Goal: Task Accomplishment & Management: Manage account settings

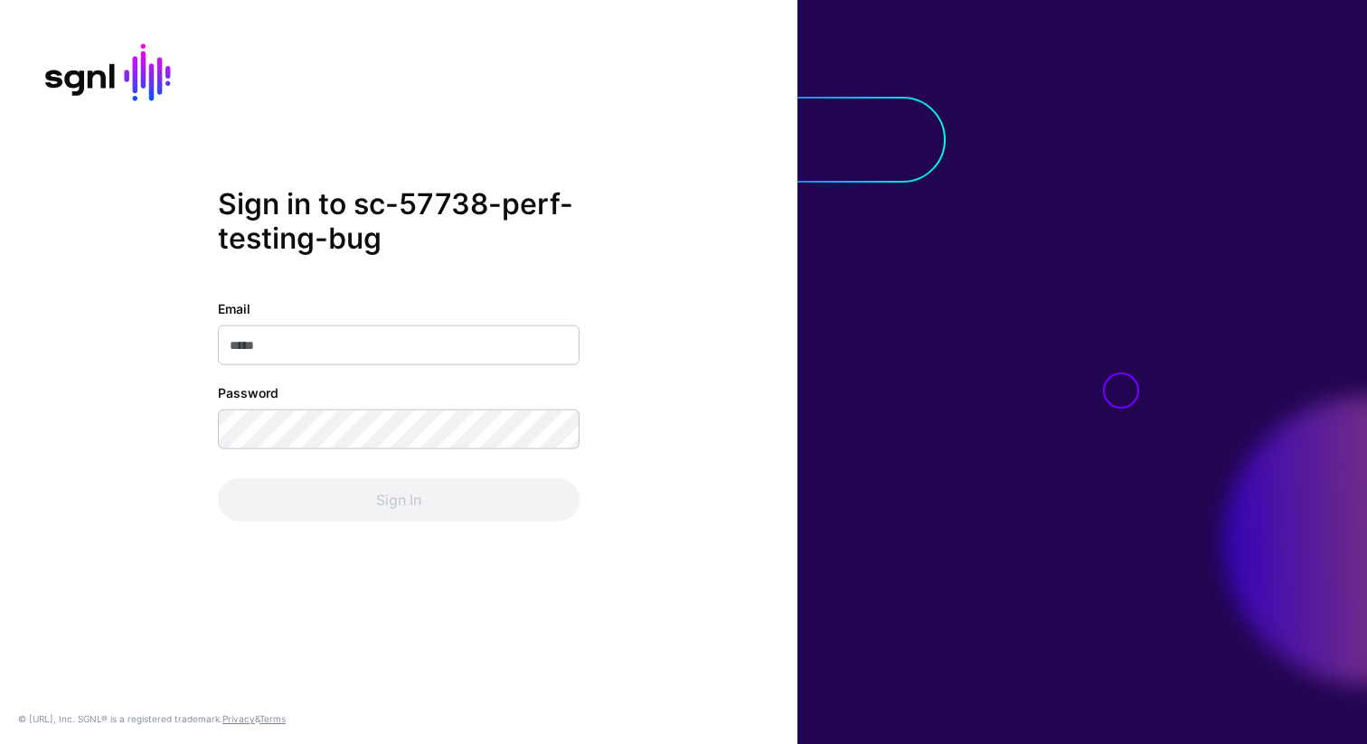
type input "**********"
click at [625, 376] on div "**********" at bounding box center [399, 372] width 798 height 372
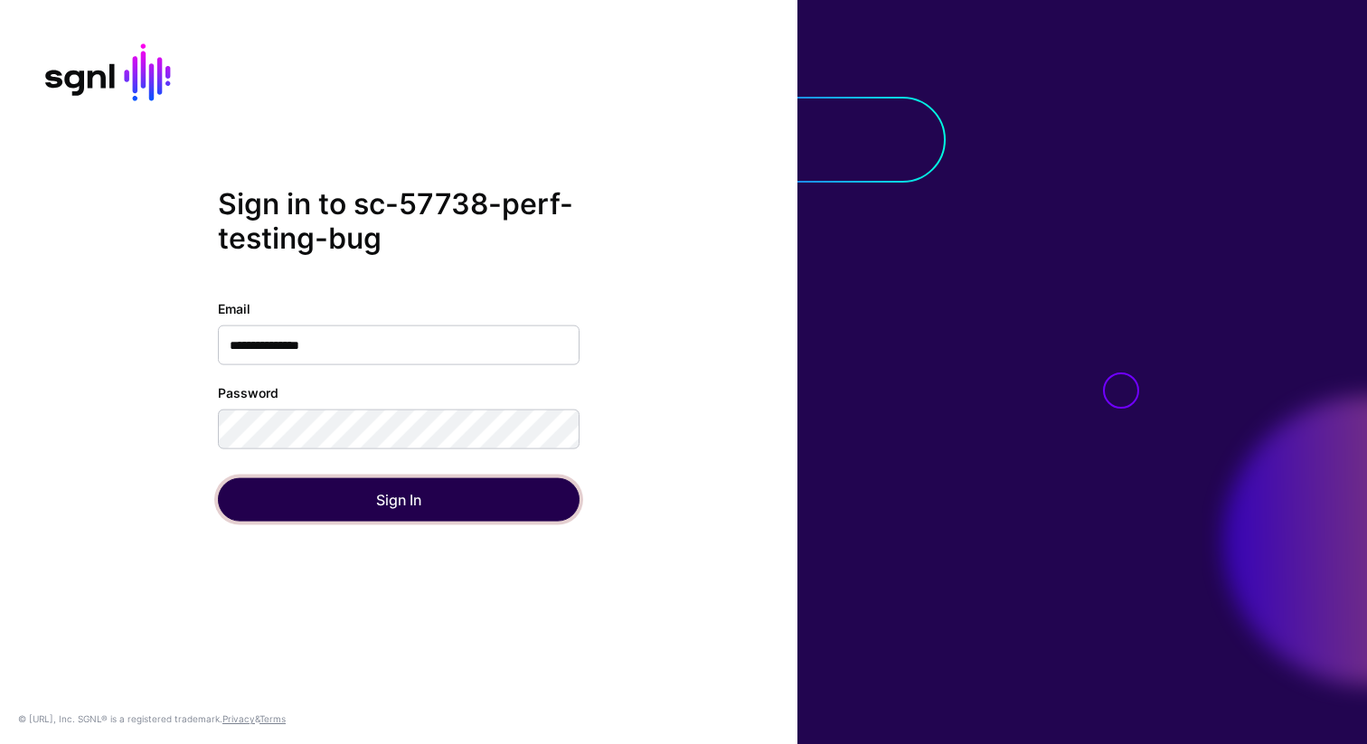
click at [451, 508] on button "Sign In" at bounding box center [399, 499] width 362 height 43
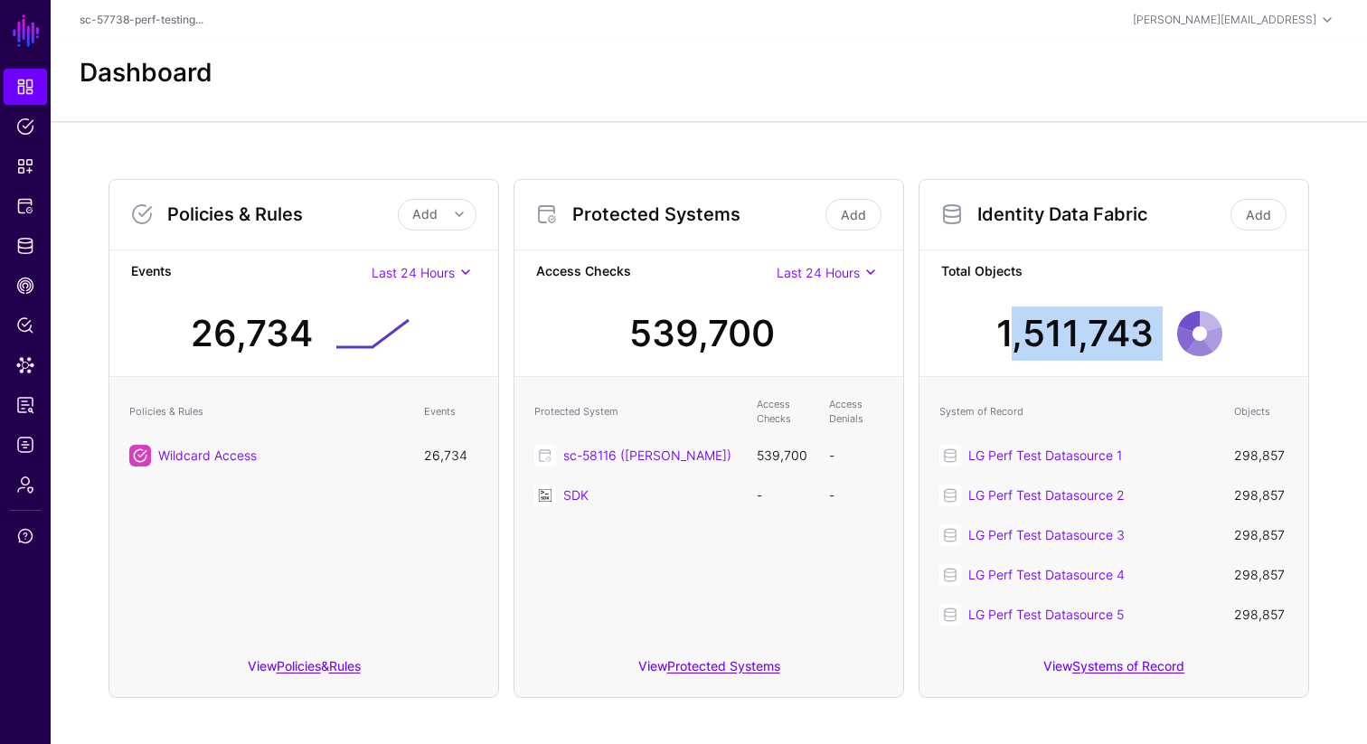
drag, startPoint x: 998, startPoint y: 329, endPoint x: 1228, endPoint y: 331, distance: 230.6
click at [1231, 331] on div "1,511,743 LG Perf Test Datasource 2: 298857" at bounding box center [1114, 327] width 360 height 78
click at [1228, 331] on icon at bounding box center [1199, 333] width 63 height 63
drag, startPoint x: 1142, startPoint y: 327, endPoint x: 969, endPoint y: 326, distance: 173.7
click at [969, 326] on div "1,511,743 LG Perf Test Datasource 2: 298857" at bounding box center [1114, 327] width 360 height 78
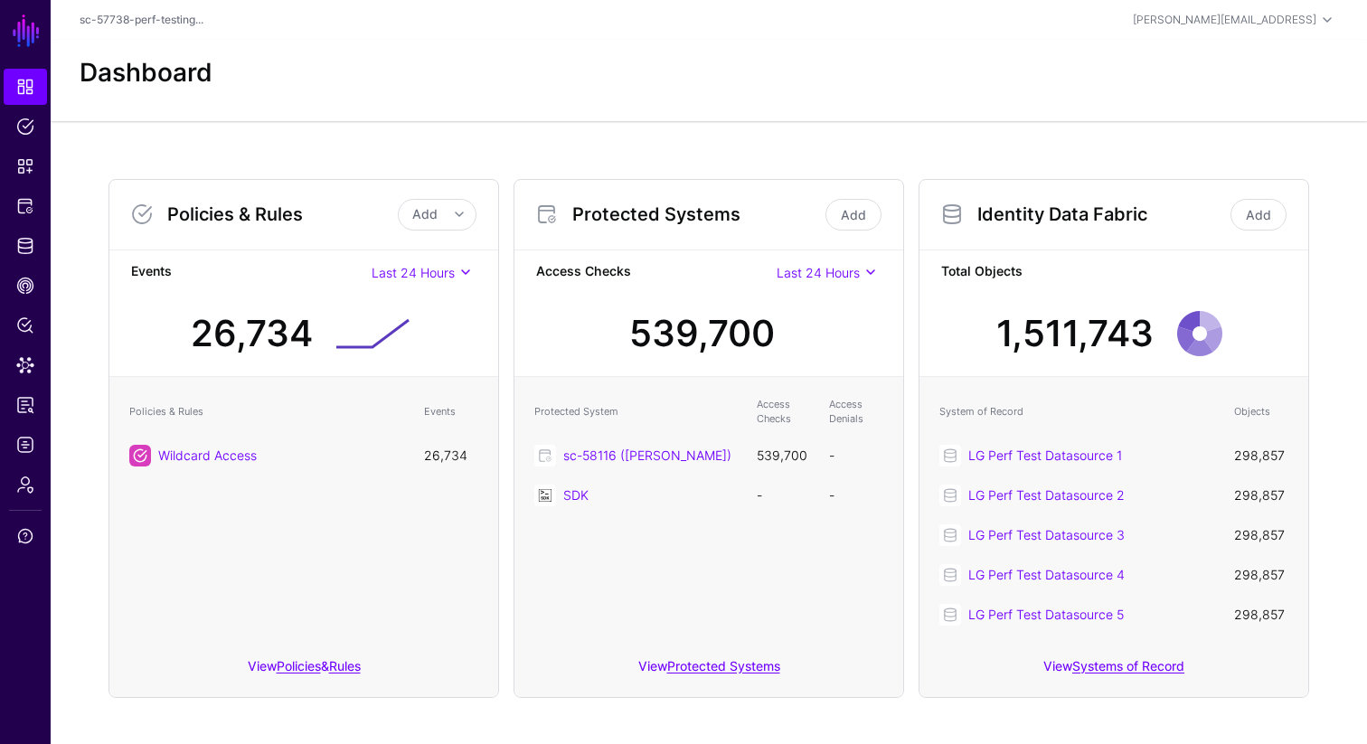
click at [969, 326] on div "1,511,743 LG Perf Test Datasource 2: 298857" at bounding box center [1114, 327] width 360 height 78
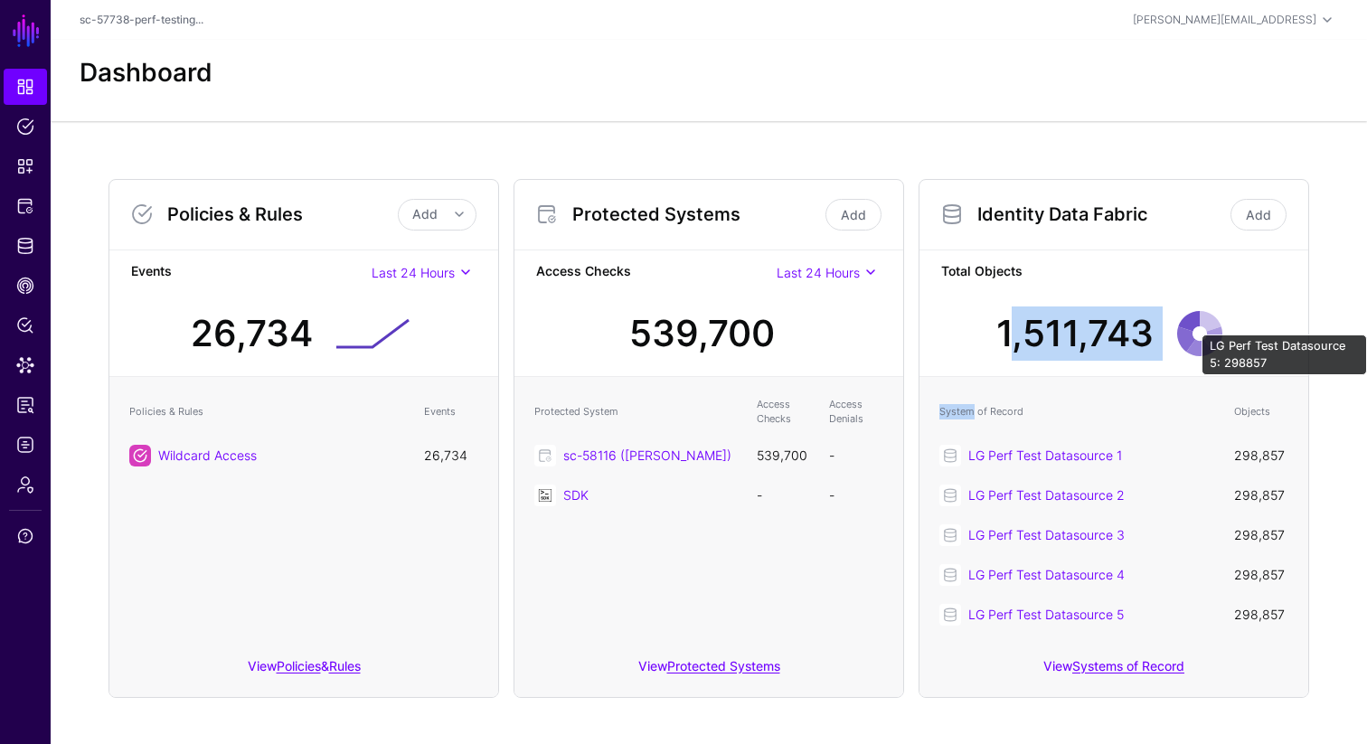
drag, startPoint x: 969, startPoint y: 326, endPoint x: 1208, endPoint y: 324, distance: 239.7
click at [1210, 325] on div "1,511,743 LG Perf Test Datasource 5: 298857" at bounding box center [1114, 327] width 360 height 78
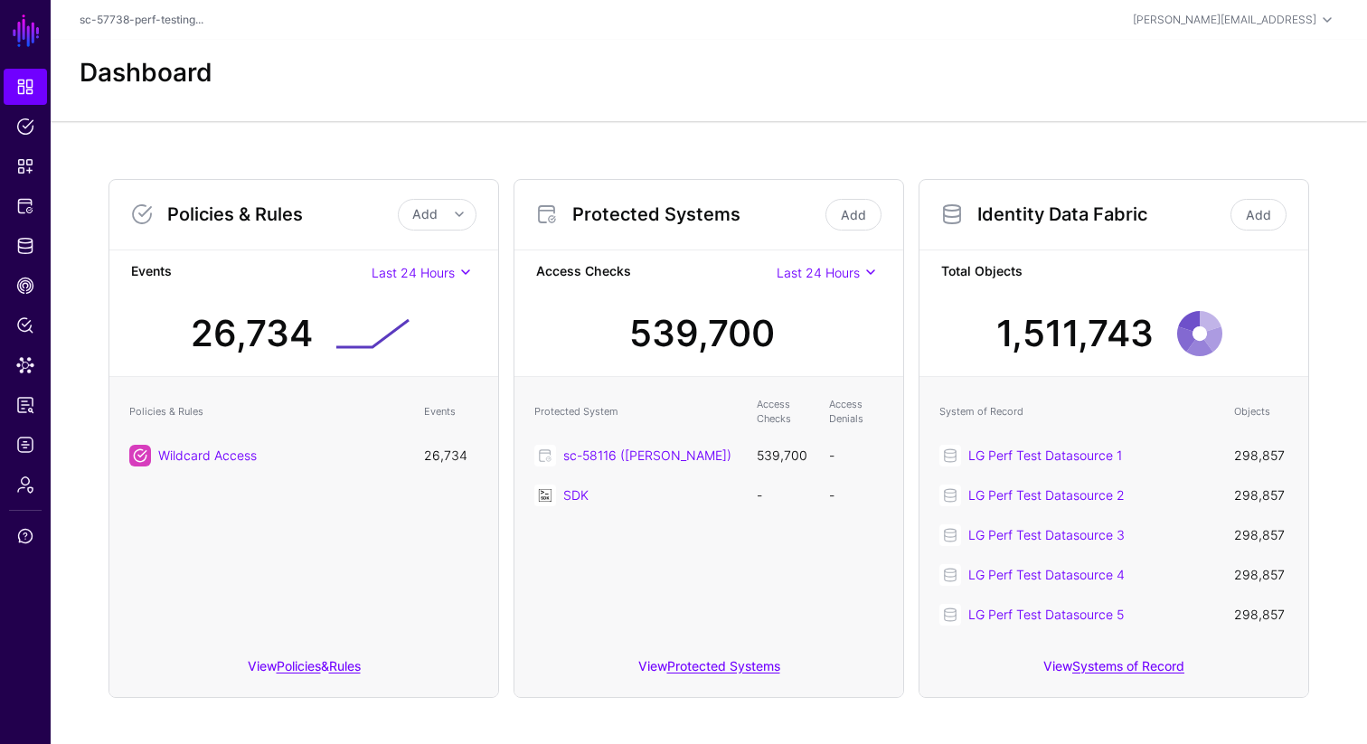
click at [1163, 313] on div "LG Perf Test Datasource 5: 298857" at bounding box center [1200, 333] width 78 height 63
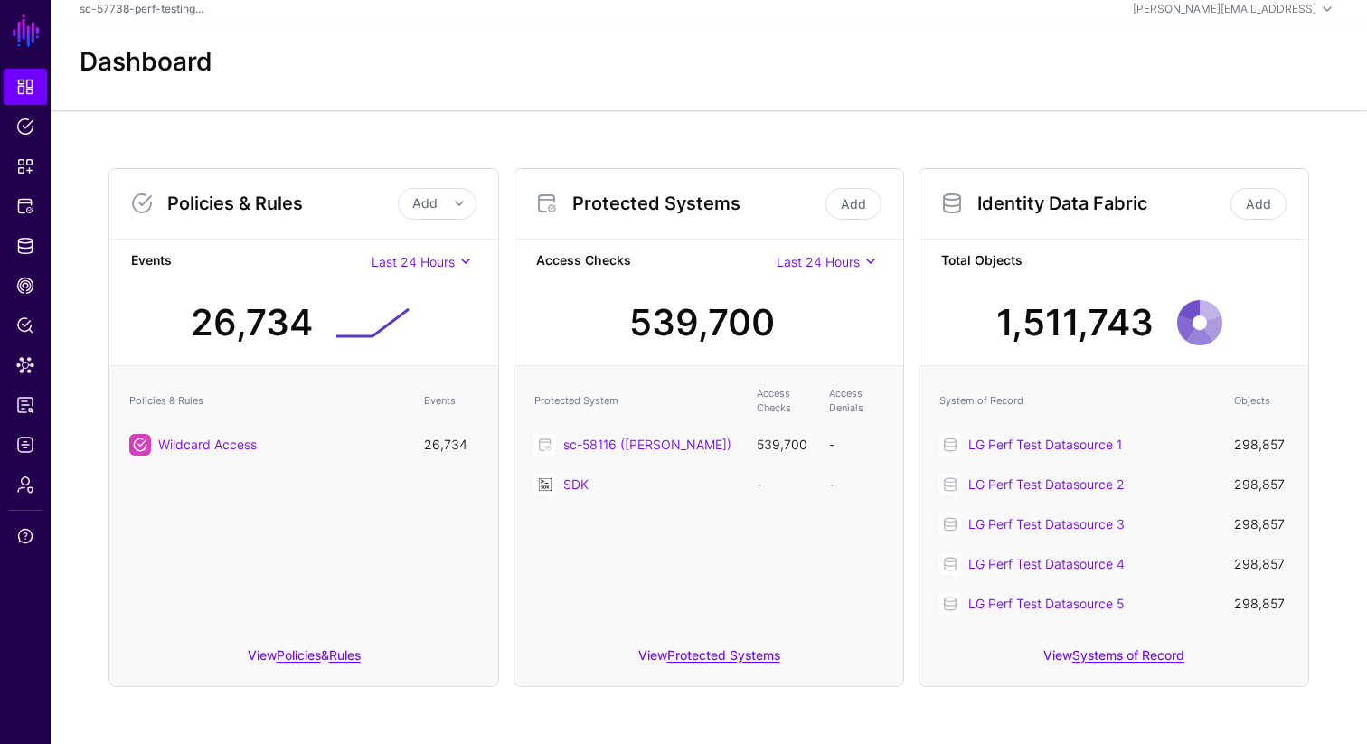
drag, startPoint x: 1156, startPoint y: 319, endPoint x: 913, endPoint y: 319, distance: 242.4
click at [913, 319] on div "Identity Data Fabric Add Total Objects 1,511,743 LG Perf Test Datasource 3: 298…" at bounding box center [1114, 427] width 405 height 519
click at [660, 452] on div "sc-58116 ([PERSON_NAME])" at bounding box center [650, 444] width 175 height 19
click at [660, 447] on link "sc-58116 ([PERSON_NAME])" at bounding box center [647, 444] width 168 height 15
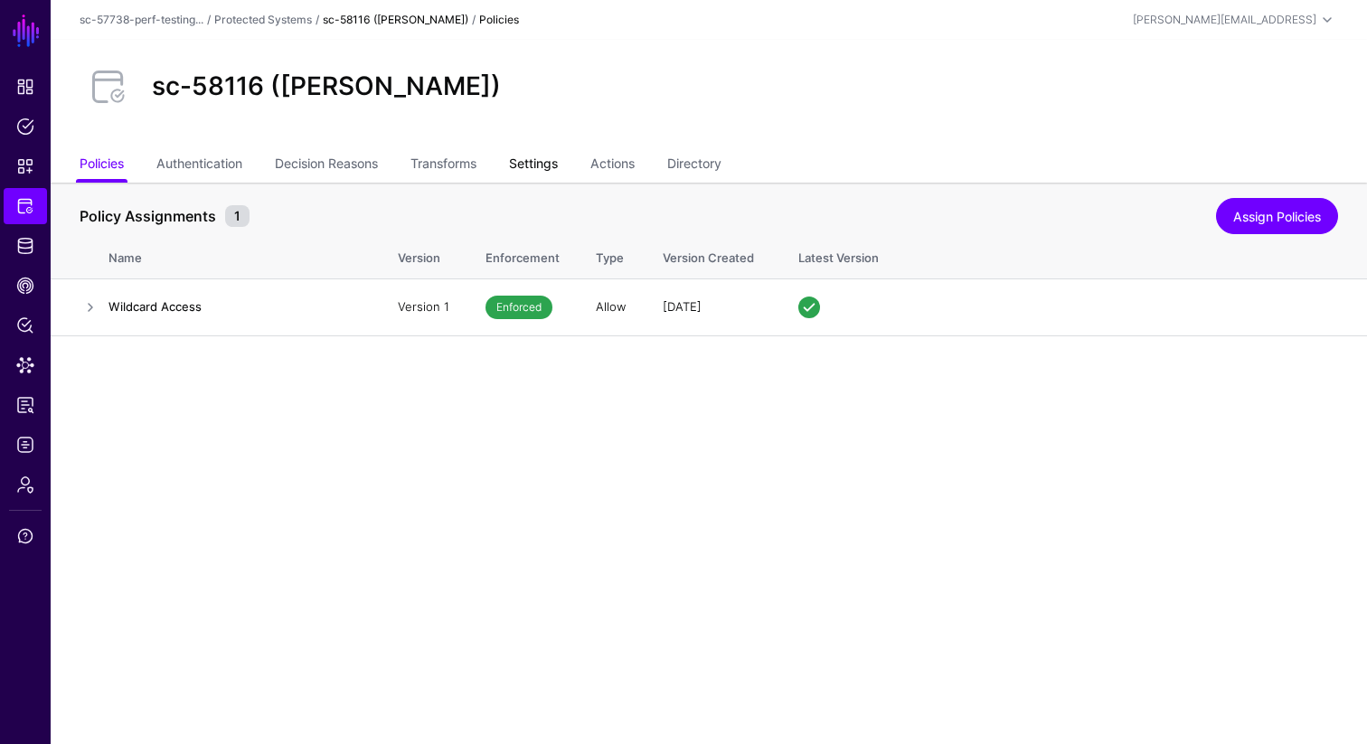
click at [530, 164] on link "Settings" at bounding box center [533, 165] width 49 height 34
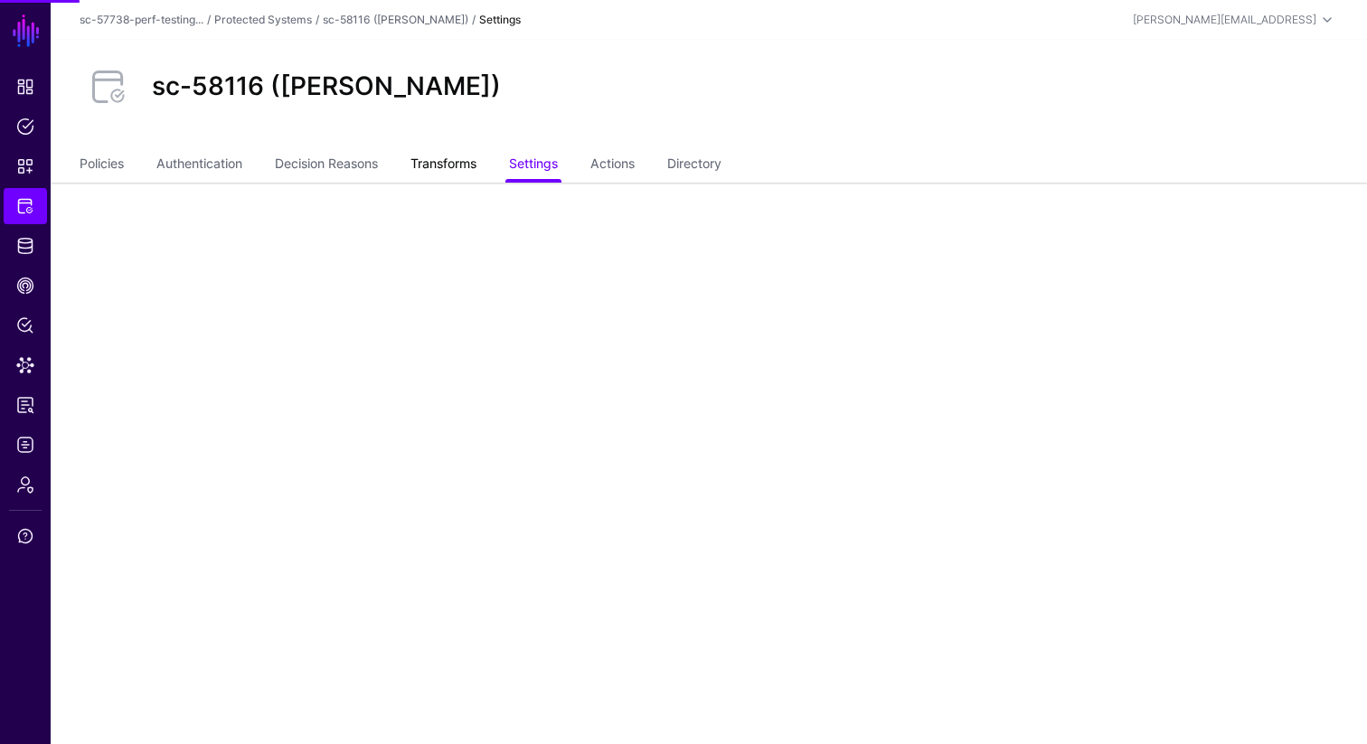
click at [457, 164] on link "Transforms" at bounding box center [444, 165] width 66 height 34
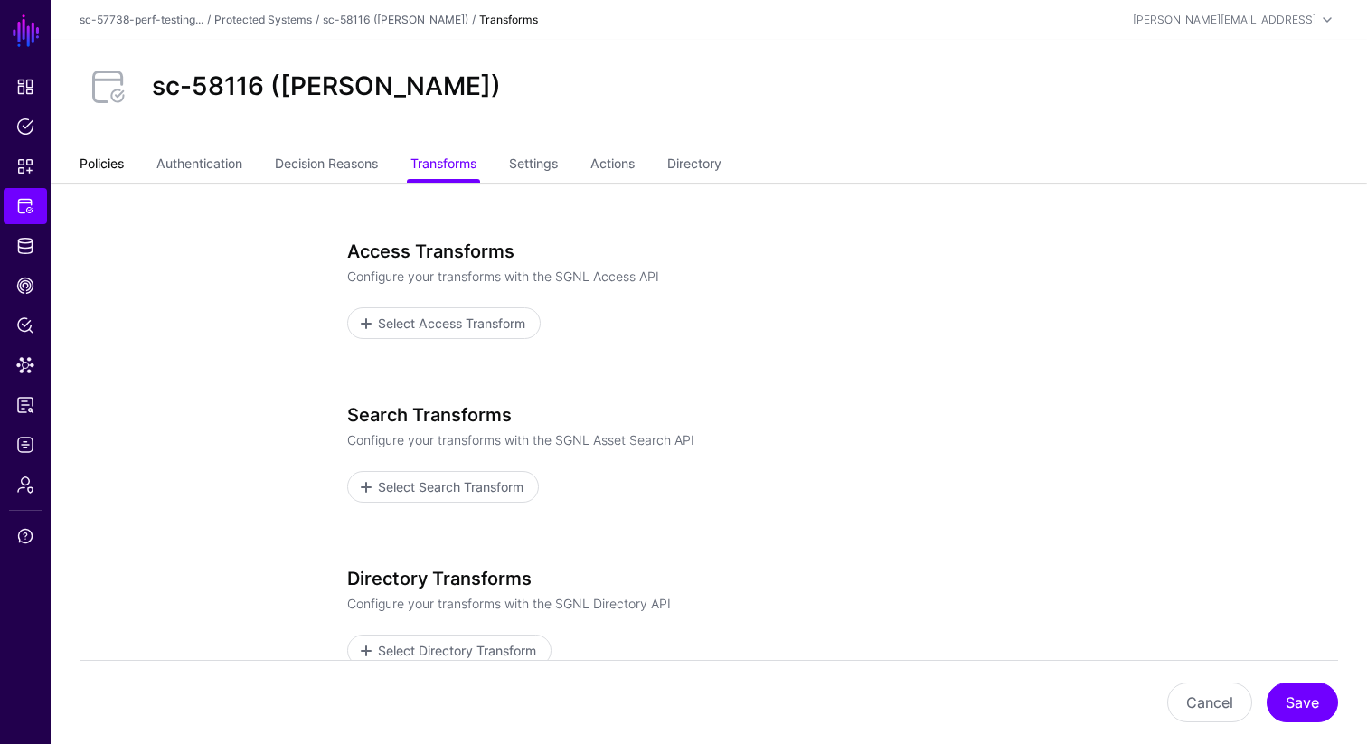
click at [113, 158] on link "Policies" at bounding box center [102, 165] width 44 height 34
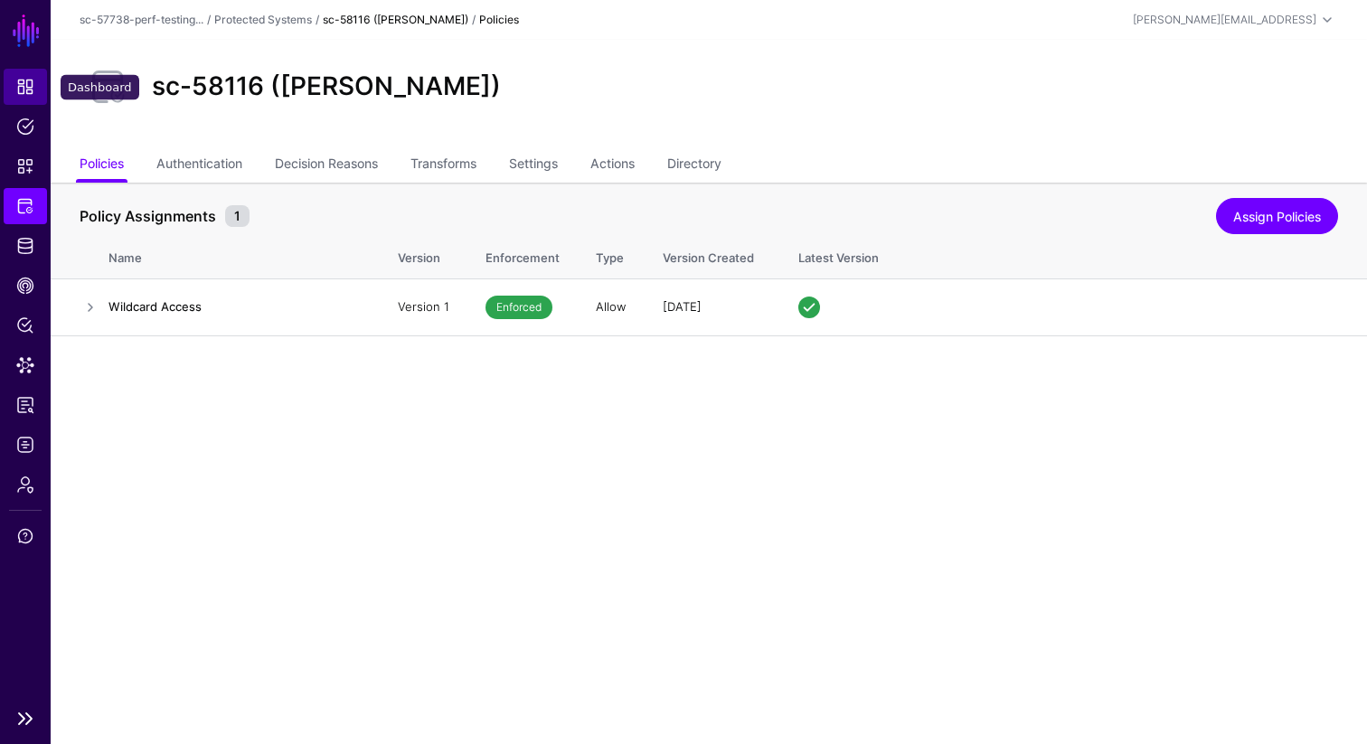
click at [33, 78] on span "Dashboard" at bounding box center [25, 87] width 18 height 18
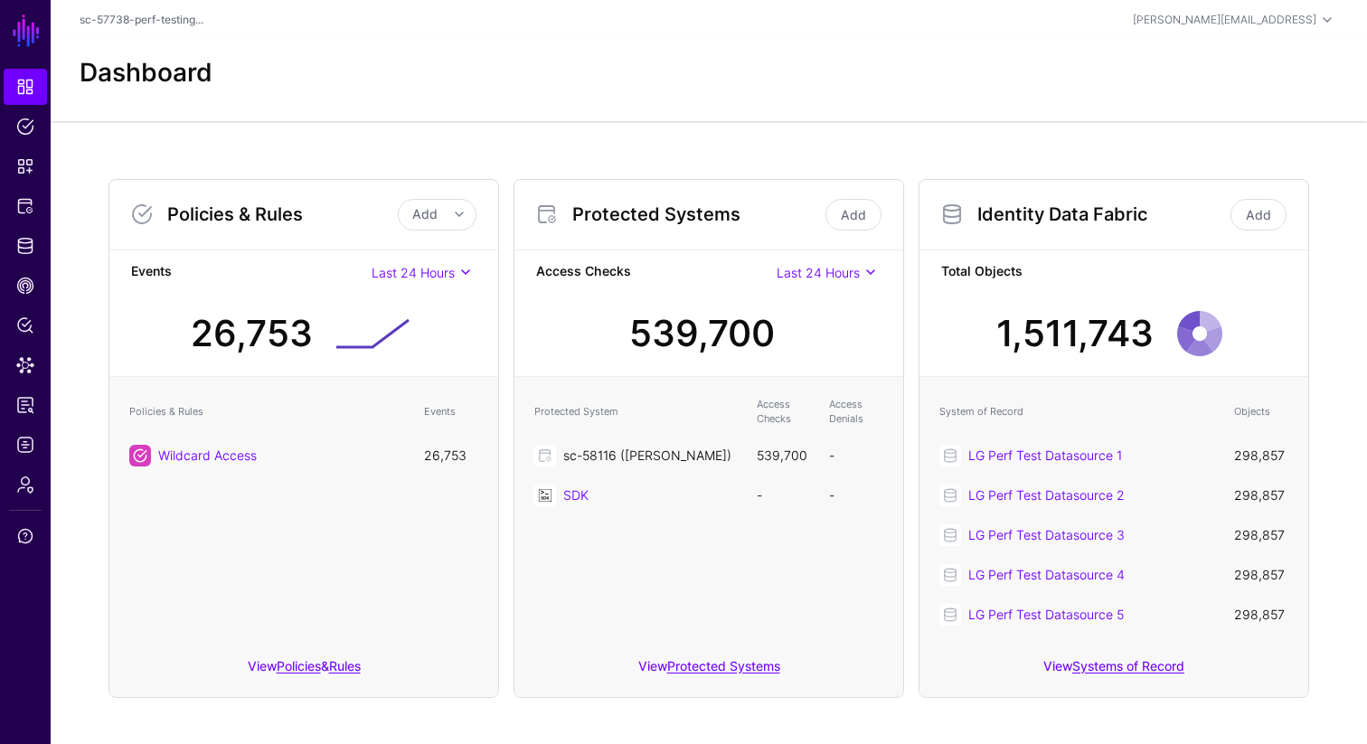
click at [651, 449] on link "sc-58116 ([PERSON_NAME])" at bounding box center [647, 455] width 168 height 15
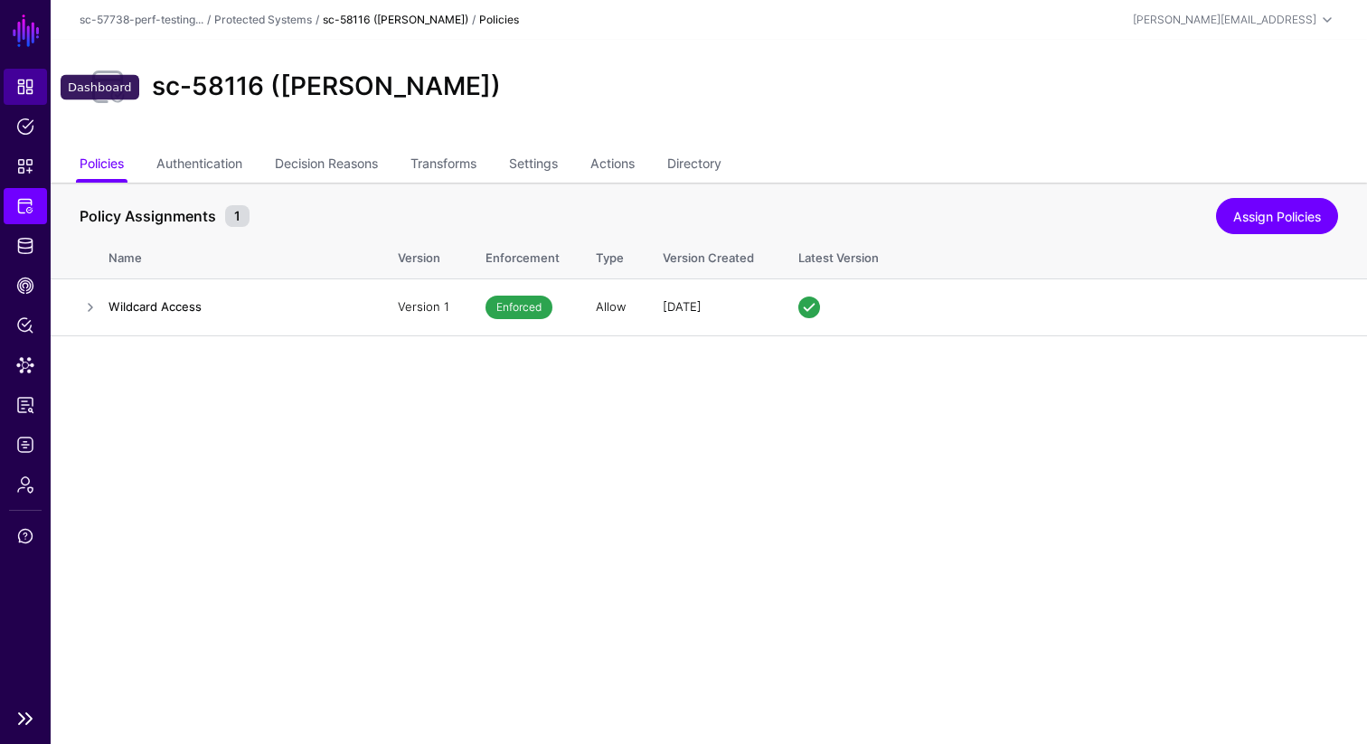
click at [13, 84] on link "Dashboard" at bounding box center [25, 87] width 43 height 36
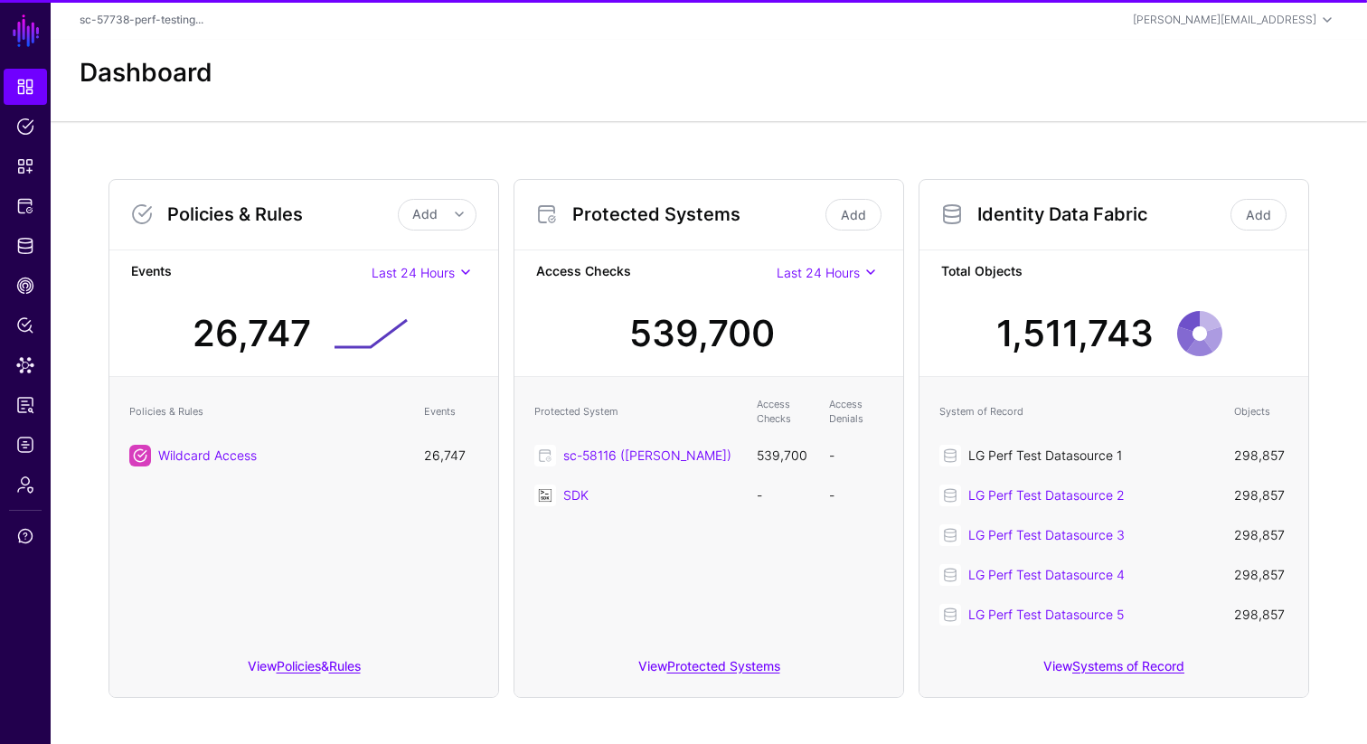
click at [1012, 455] on link "LG Perf Test Datasource 1" at bounding box center [1046, 455] width 154 height 15
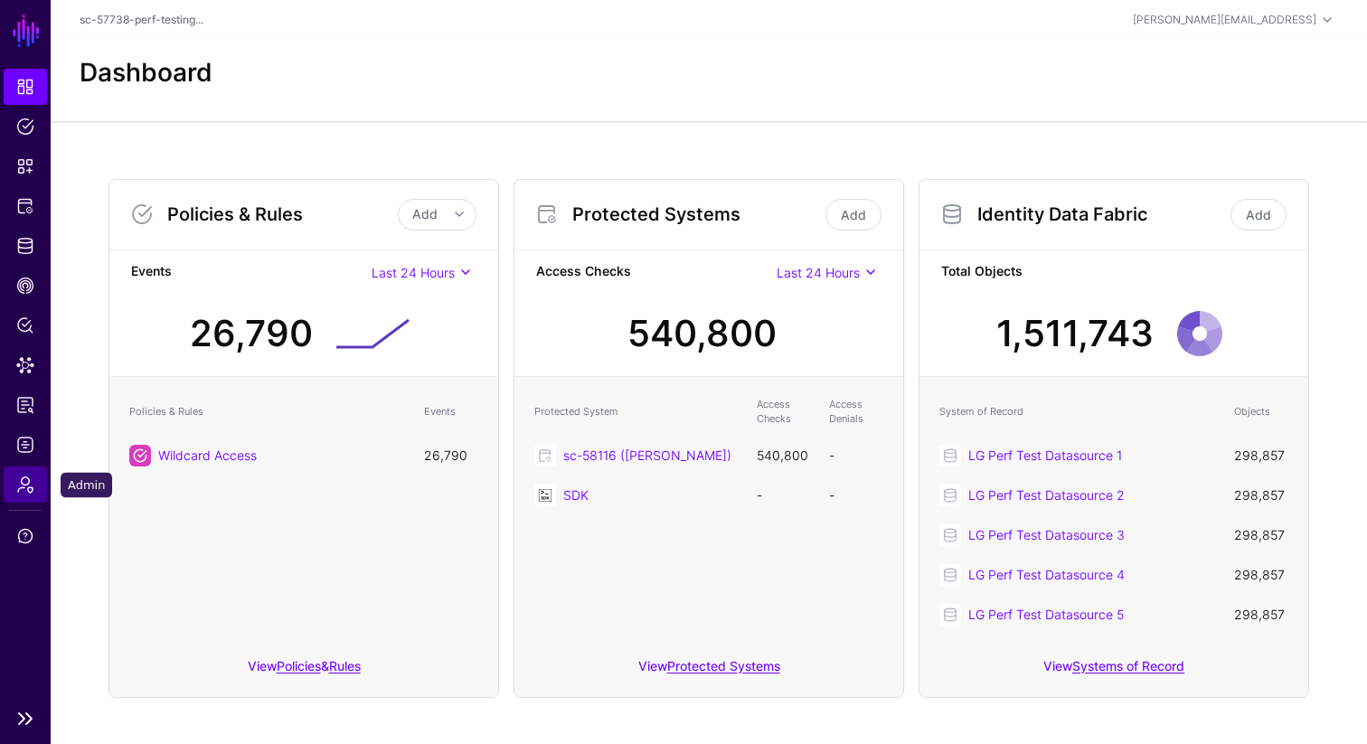
click at [29, 487] on span "Admin" at bounding box center [25, 485] width 18 height 18
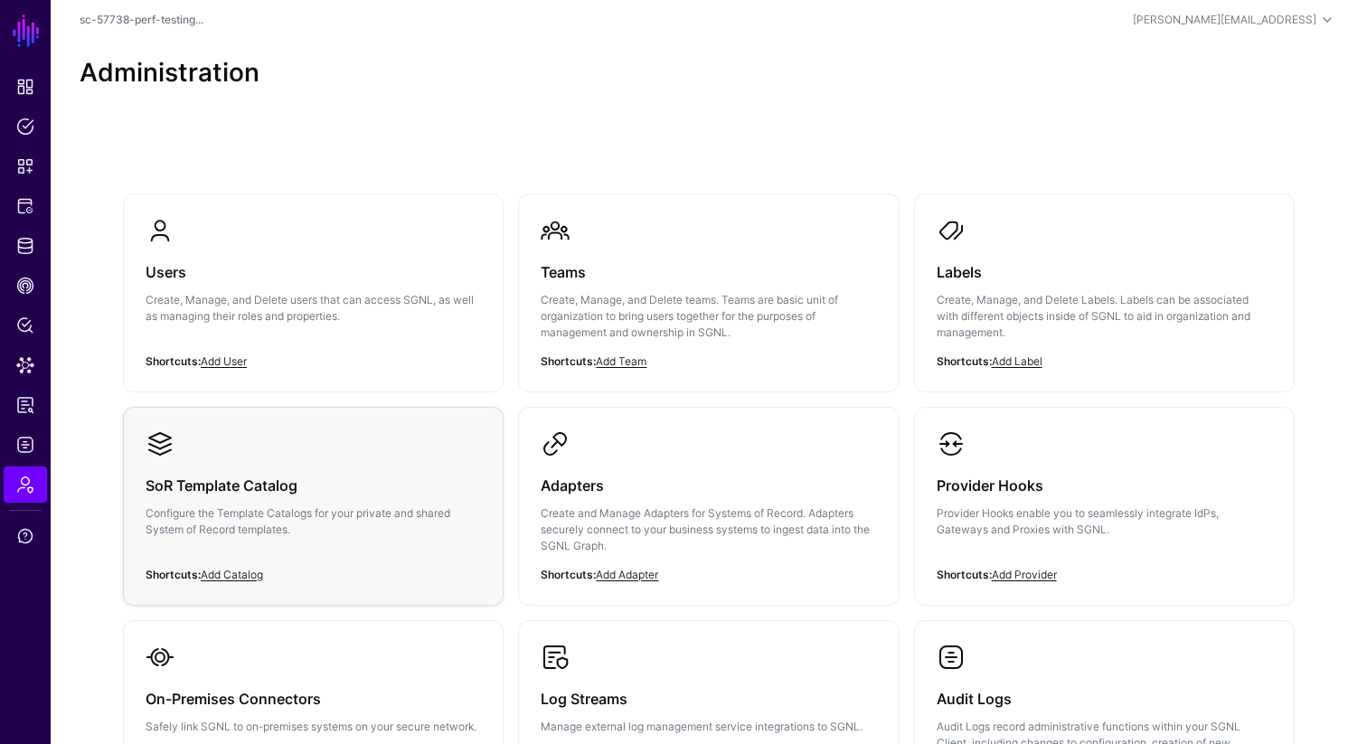
scroll to position [349, 0]
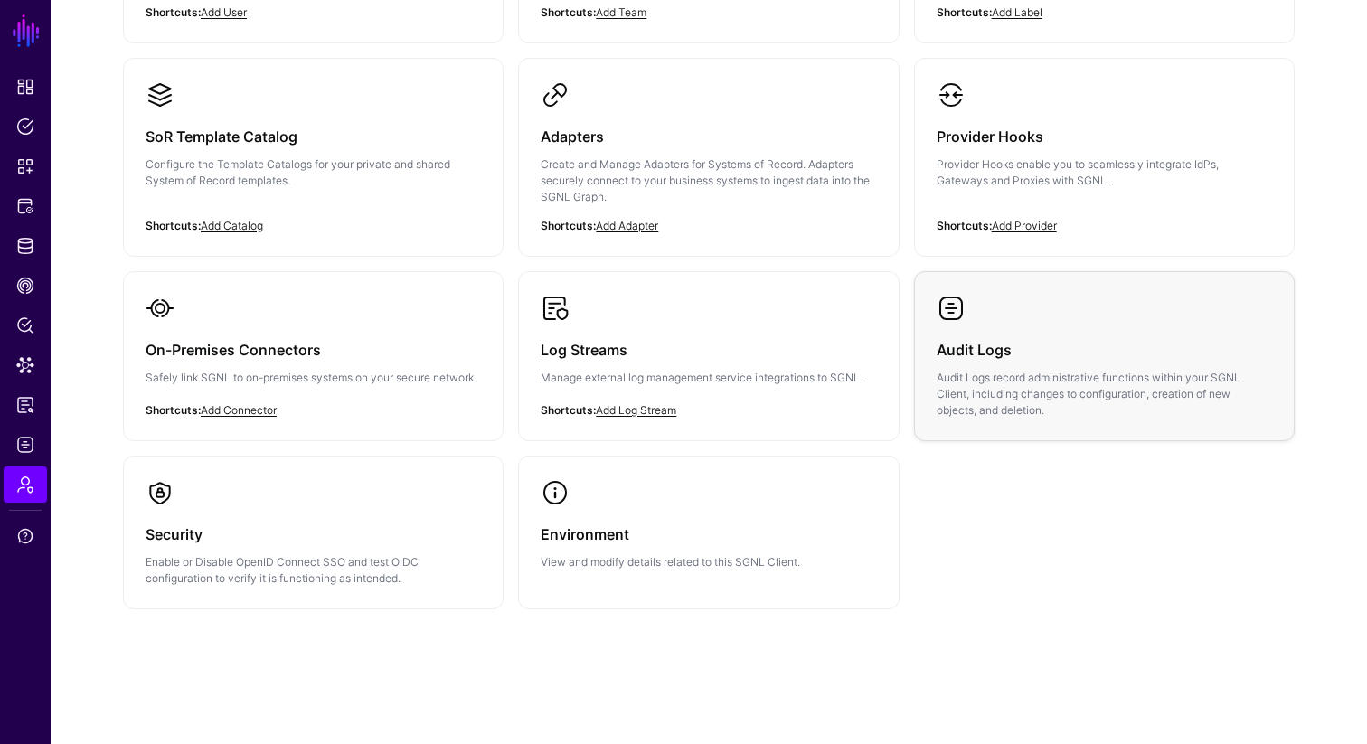
click at [993, 364] on div "Audit Logs Audit Logs record administrative functions within your SGNL Client, …" at bounding box center [1105, 371] width 336 height 96
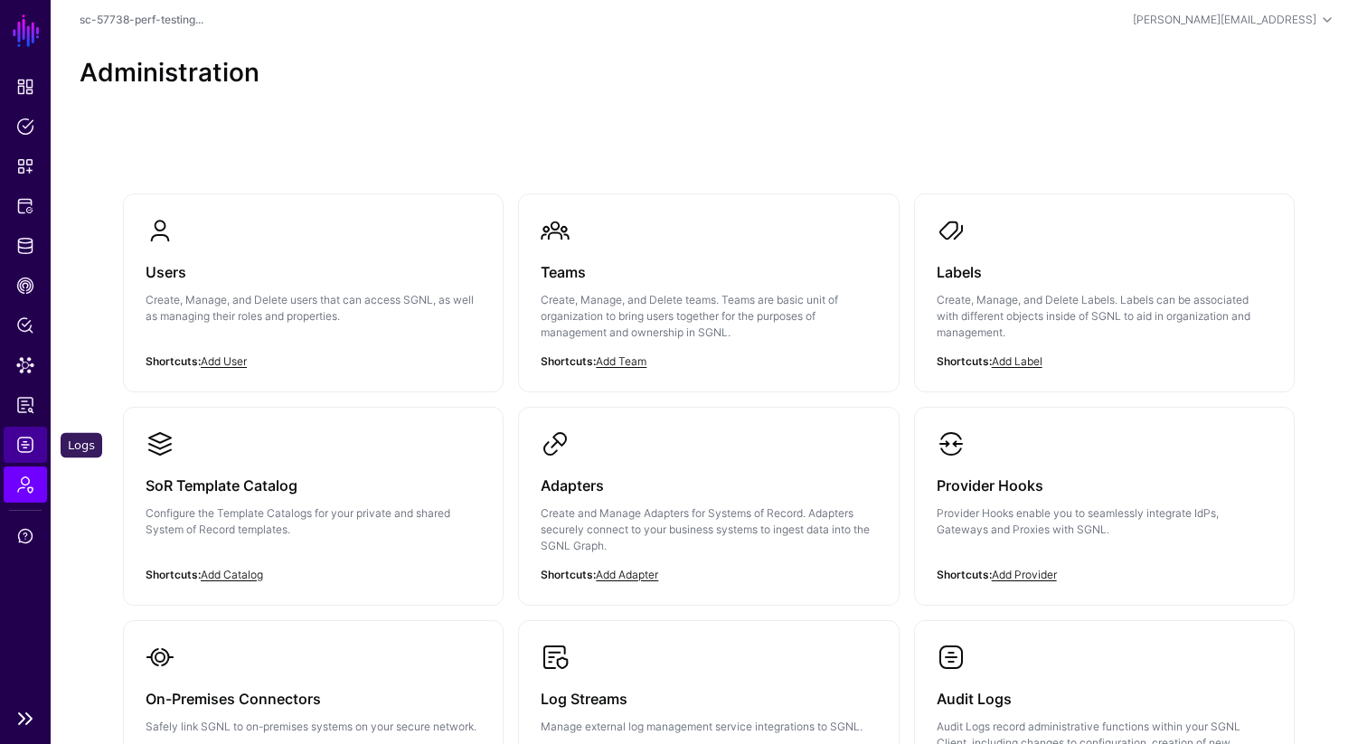
click at [30, 446] on span "Logs" at bounding box center [25, 445] width 18 height 18
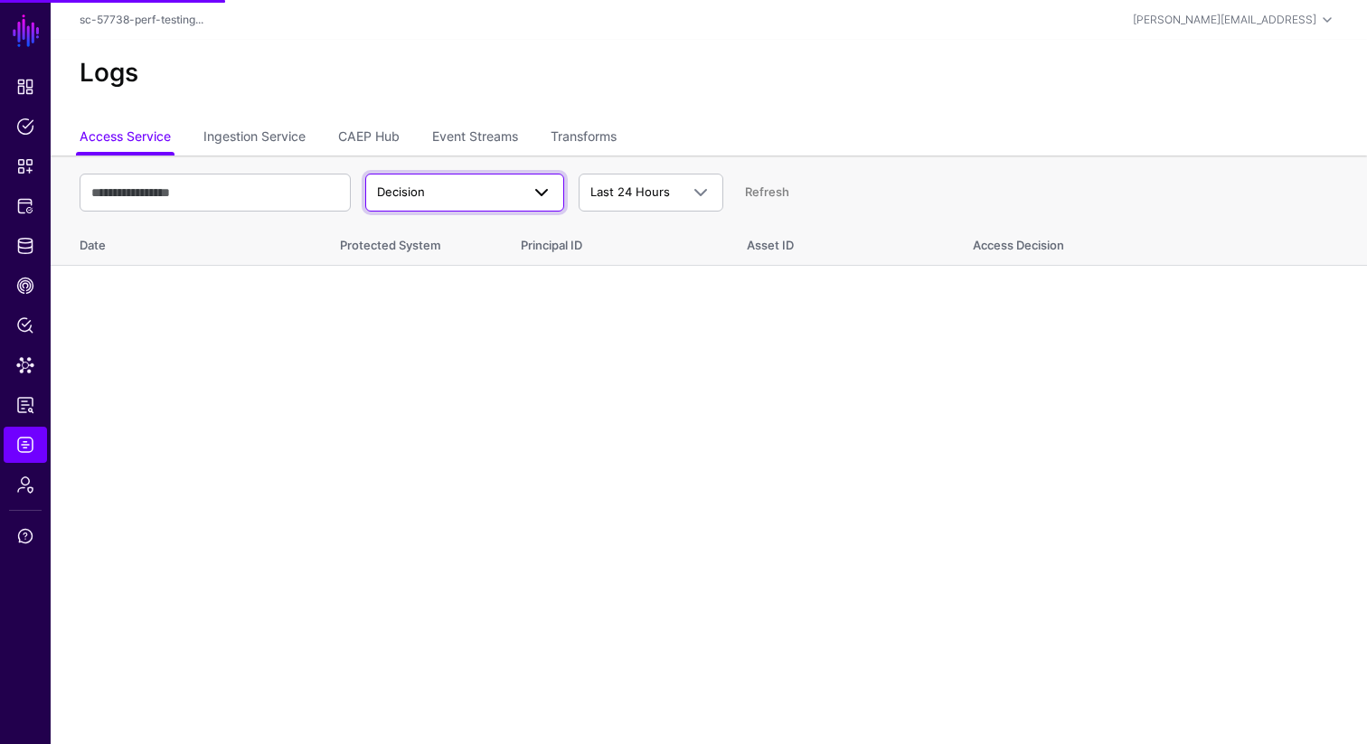
click at [413, 202] on span "Decision" at bounding box center [464, 193] width 175 height 22
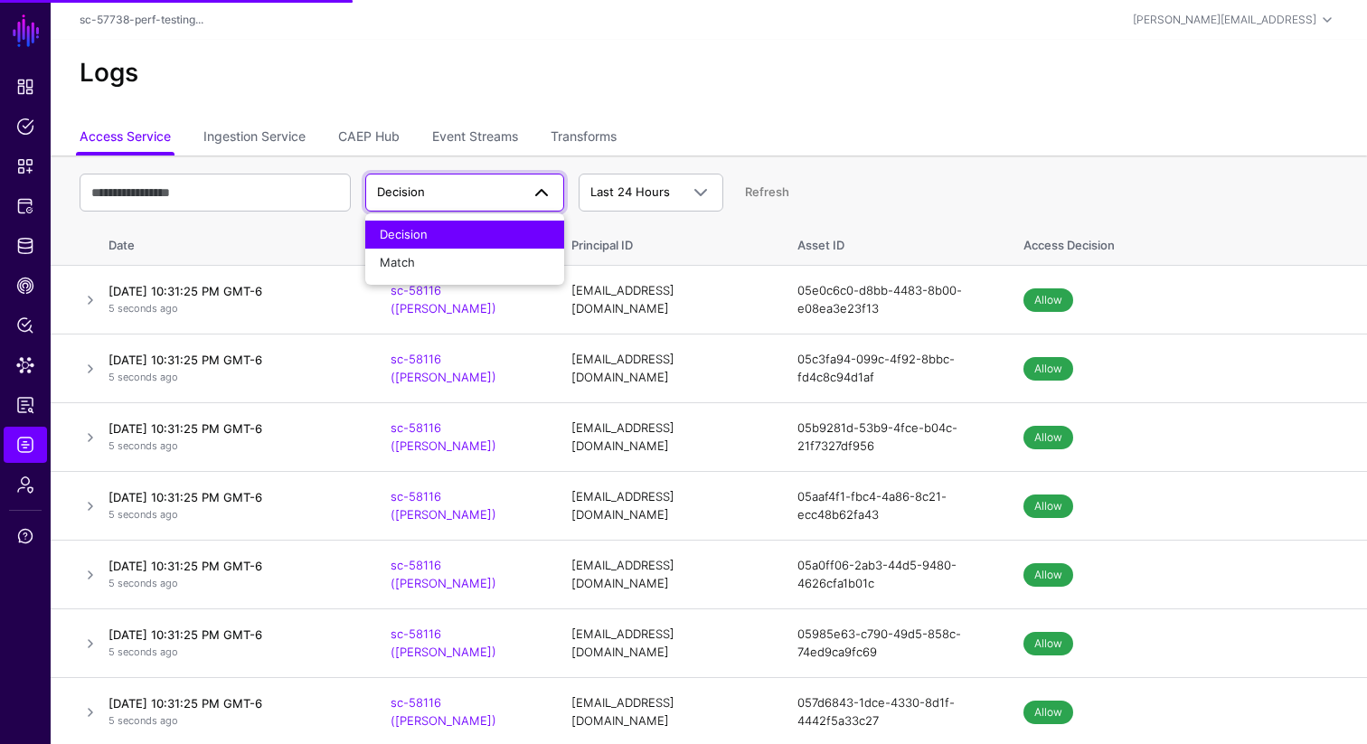
click at [694, 172] on div "Decision Decision Match Last 24 Hours Last 24 Hours Last 7 Days Last 30 Days La…" at bounding box center [709, 192] width 1259 height 52
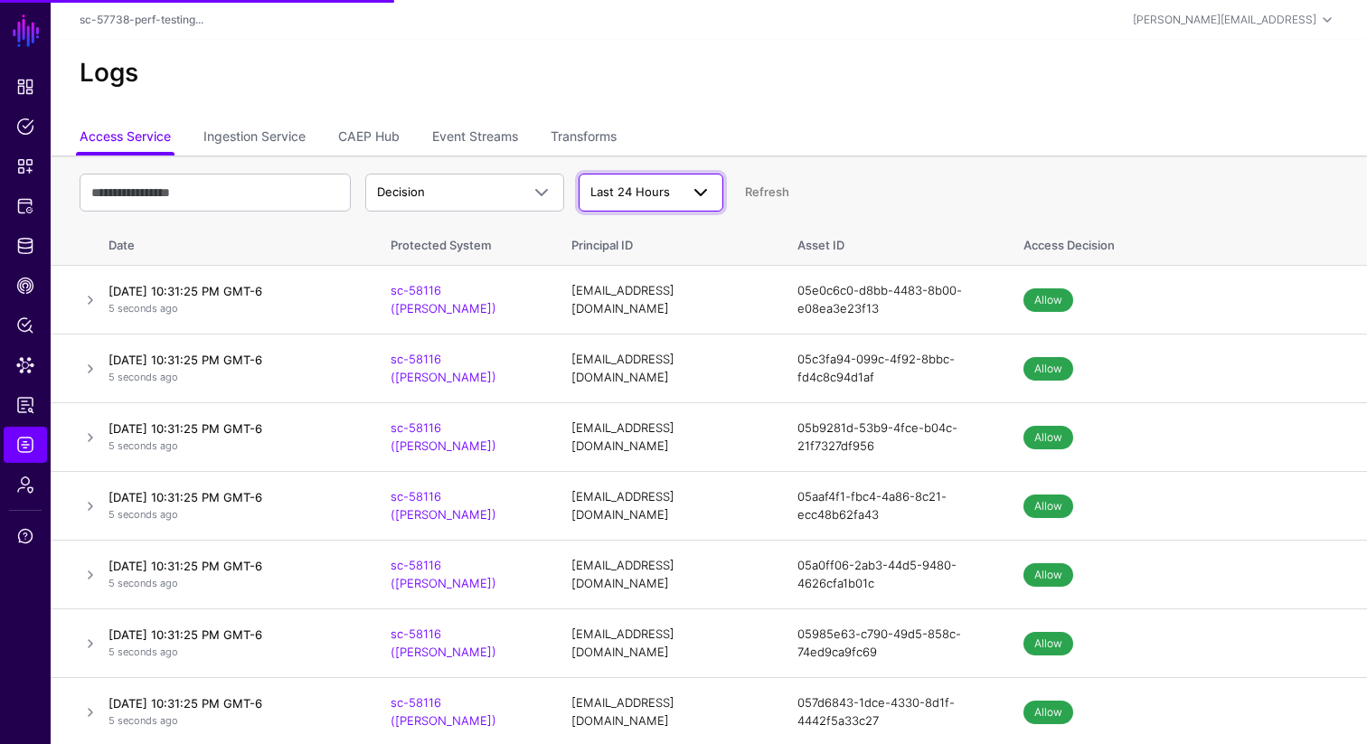
click at [683, 201] on span at bounding box center [695, 193] width 33 height 22
click at [643, 289] on span "Last 30 Days" at bounding box center [629, 291] width 72 height 14
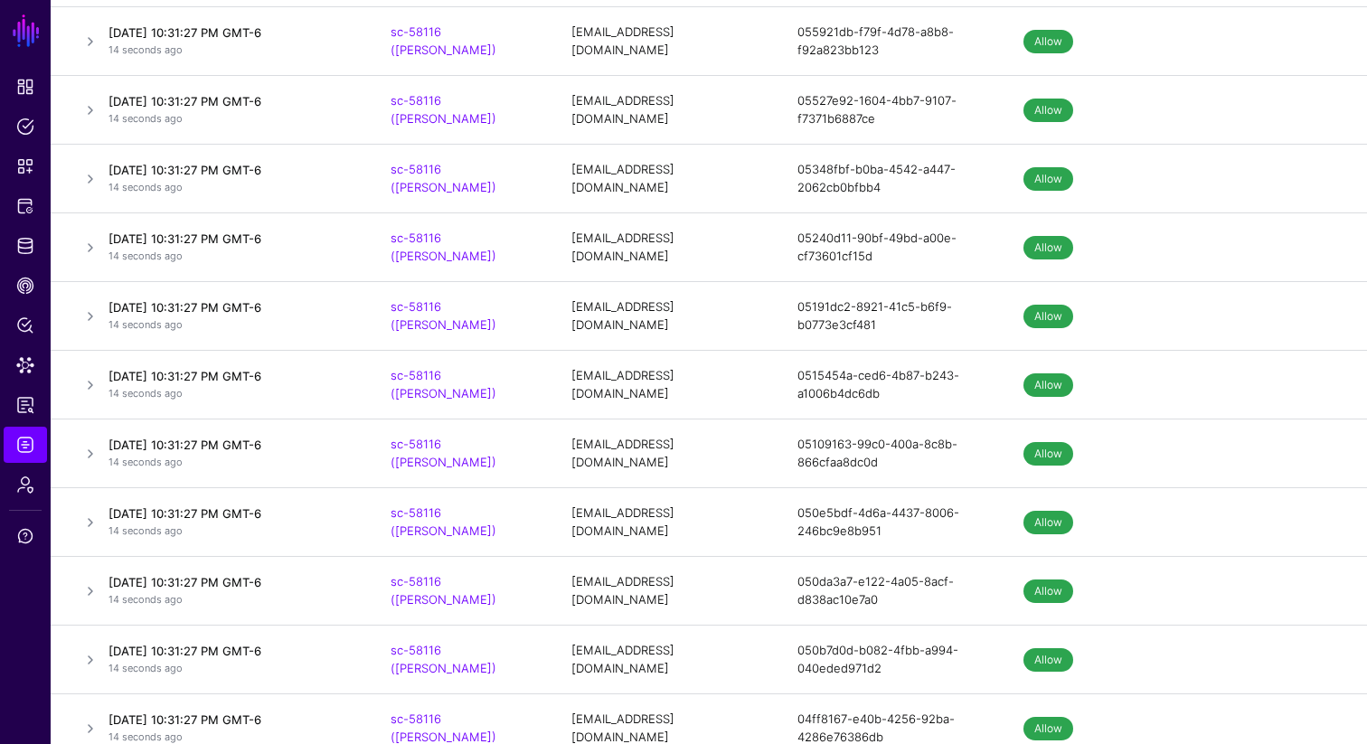
scroll to position [68314, 0]
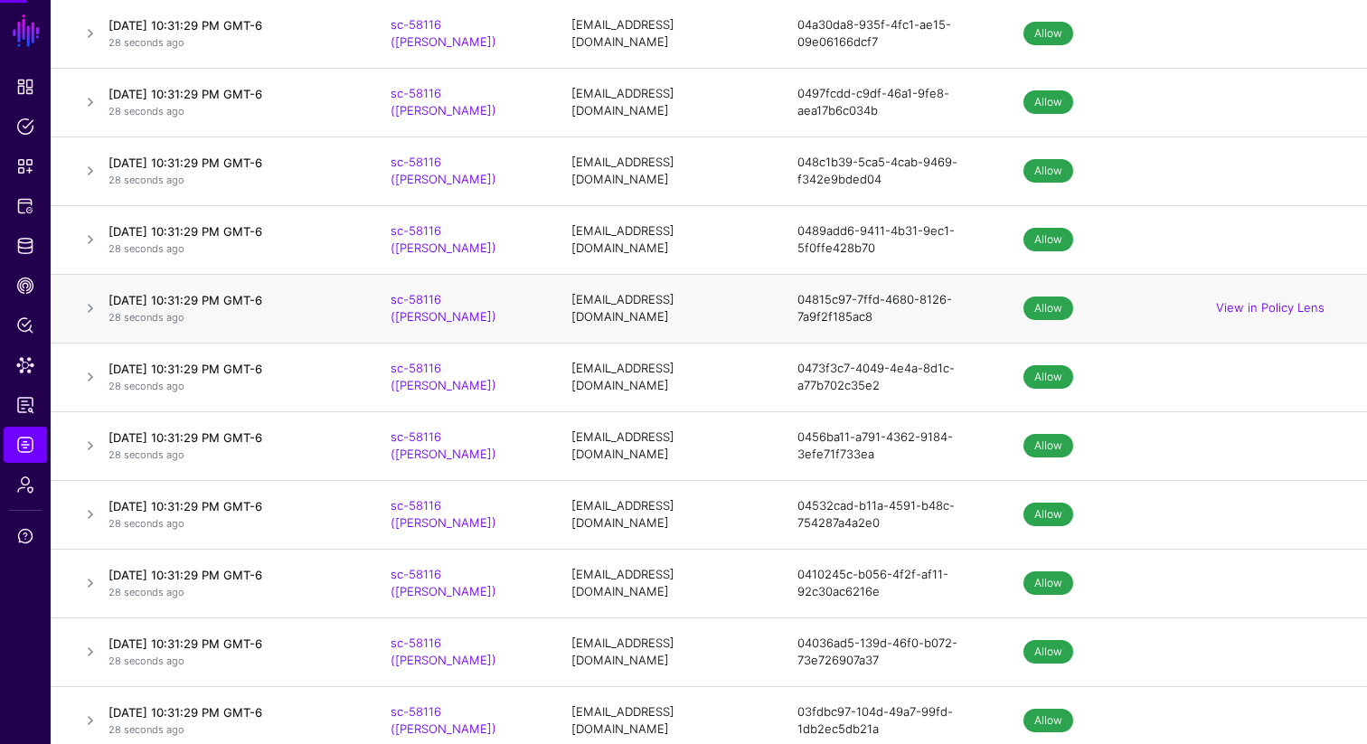
scroll to position [0, 0]
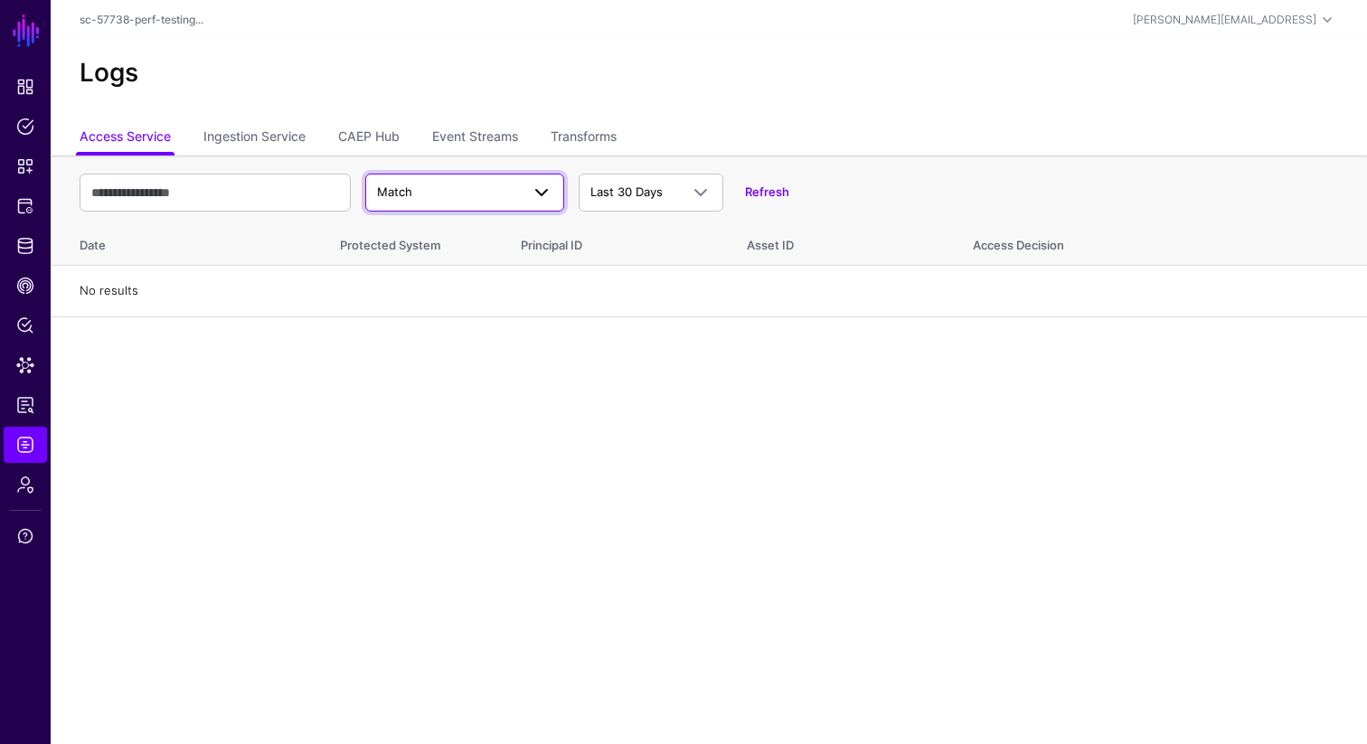
click at [401, 187] on span "Match" at bounding box center [394, 191] width 35 height 14
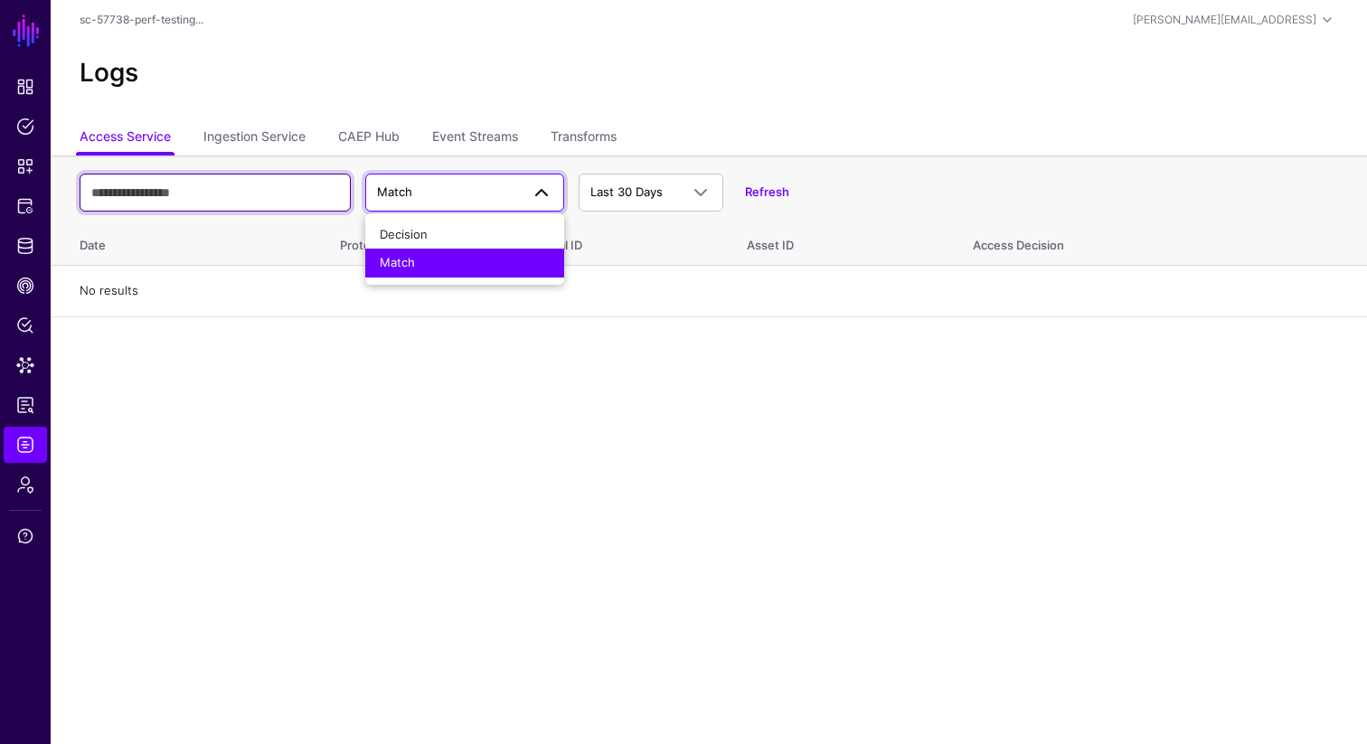
click at [251, 184] on input "text" at bounding box center [215, 193] width 271 height 38
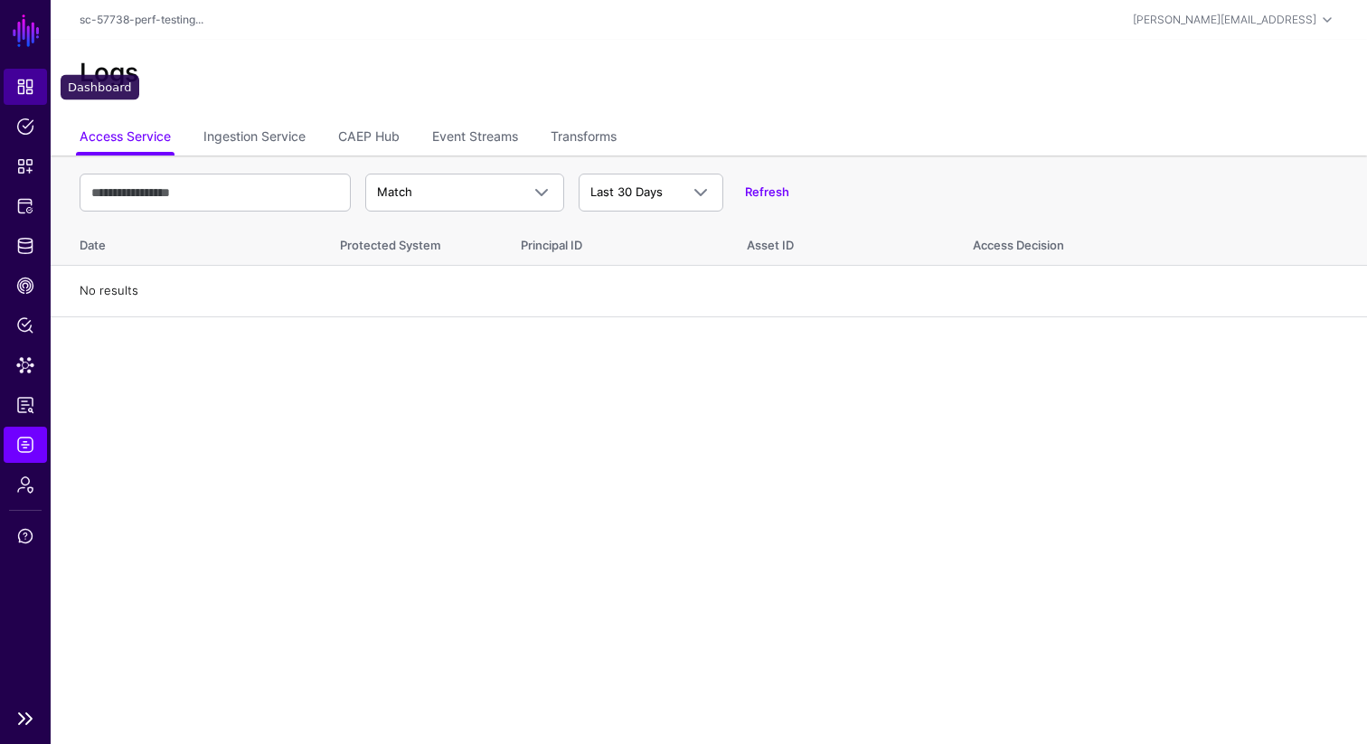
click at [20, 86] on span "Dashboard" at bounding box center [25, 87] width 18 height 18
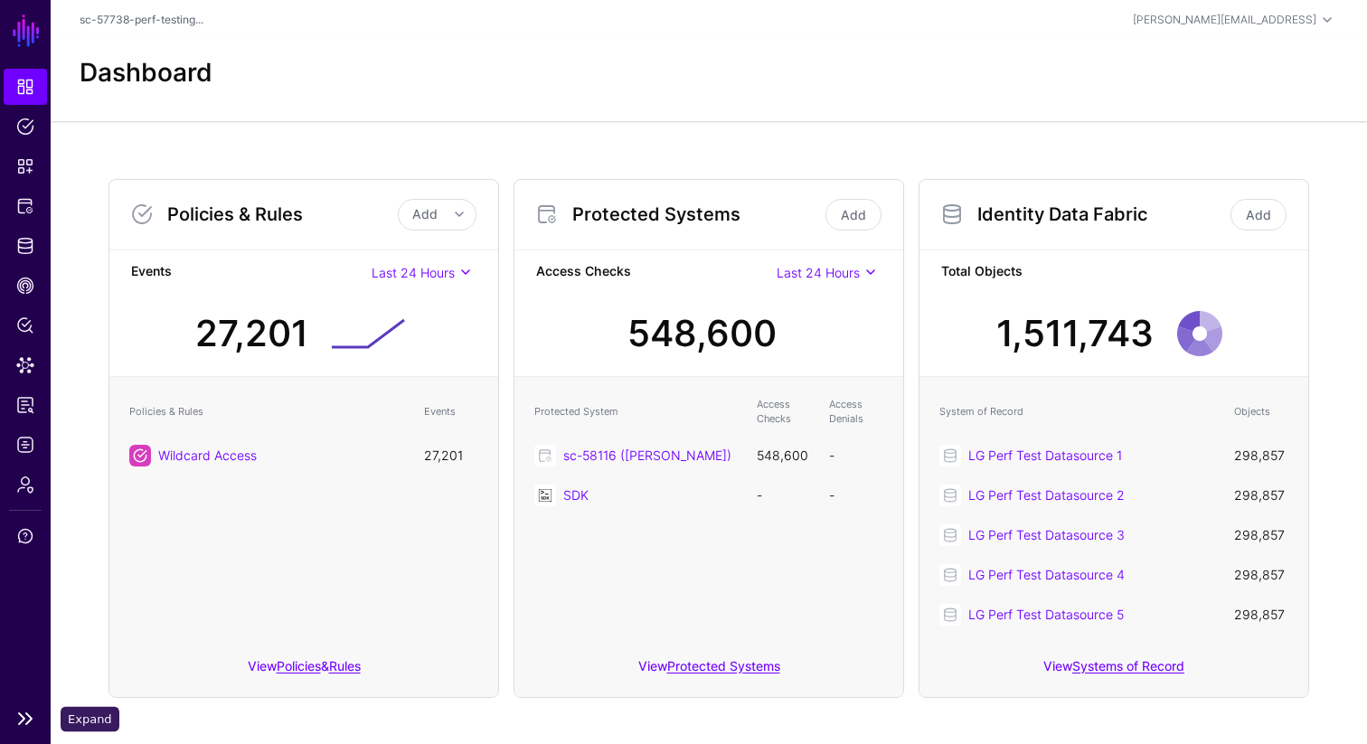
click at [26, 720] on link at bounding box center [25, 719] width 51 height 22
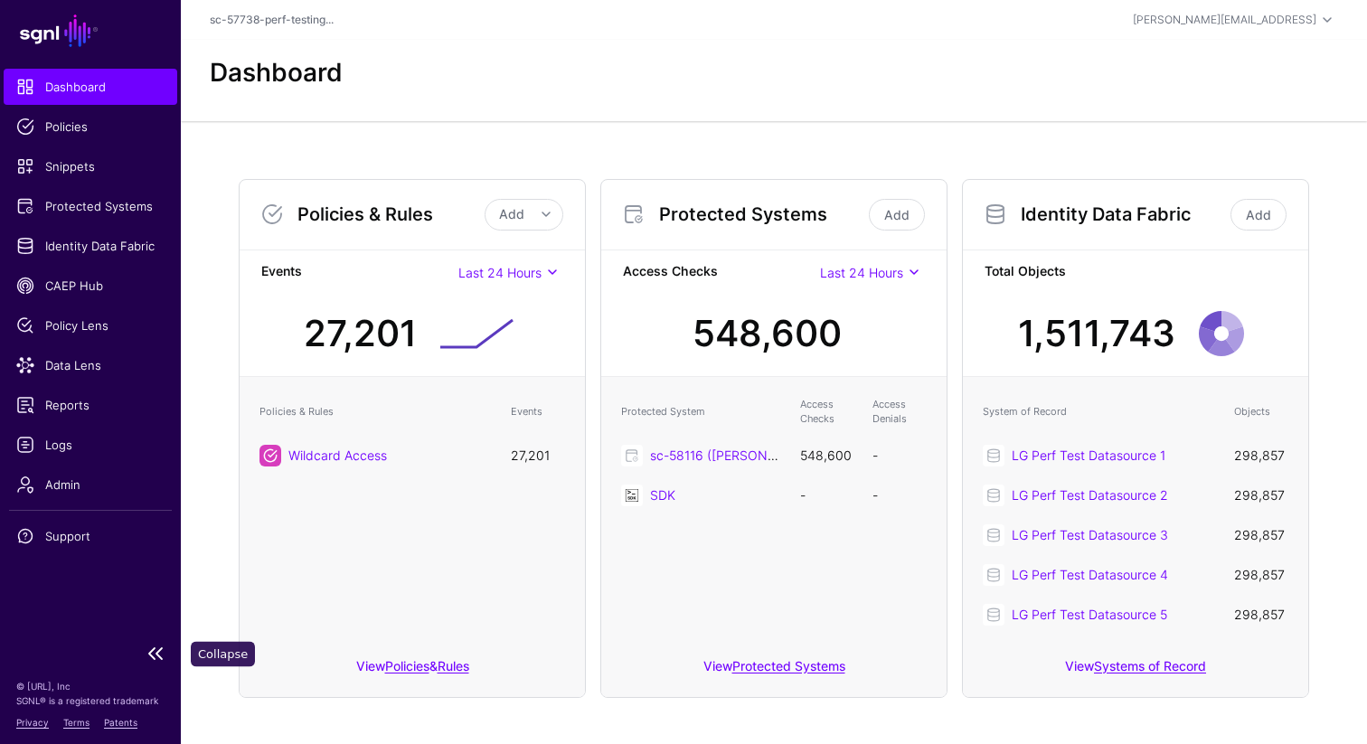
click at [158, 657] on link at bounding box center [90, 654] width 181 height 22
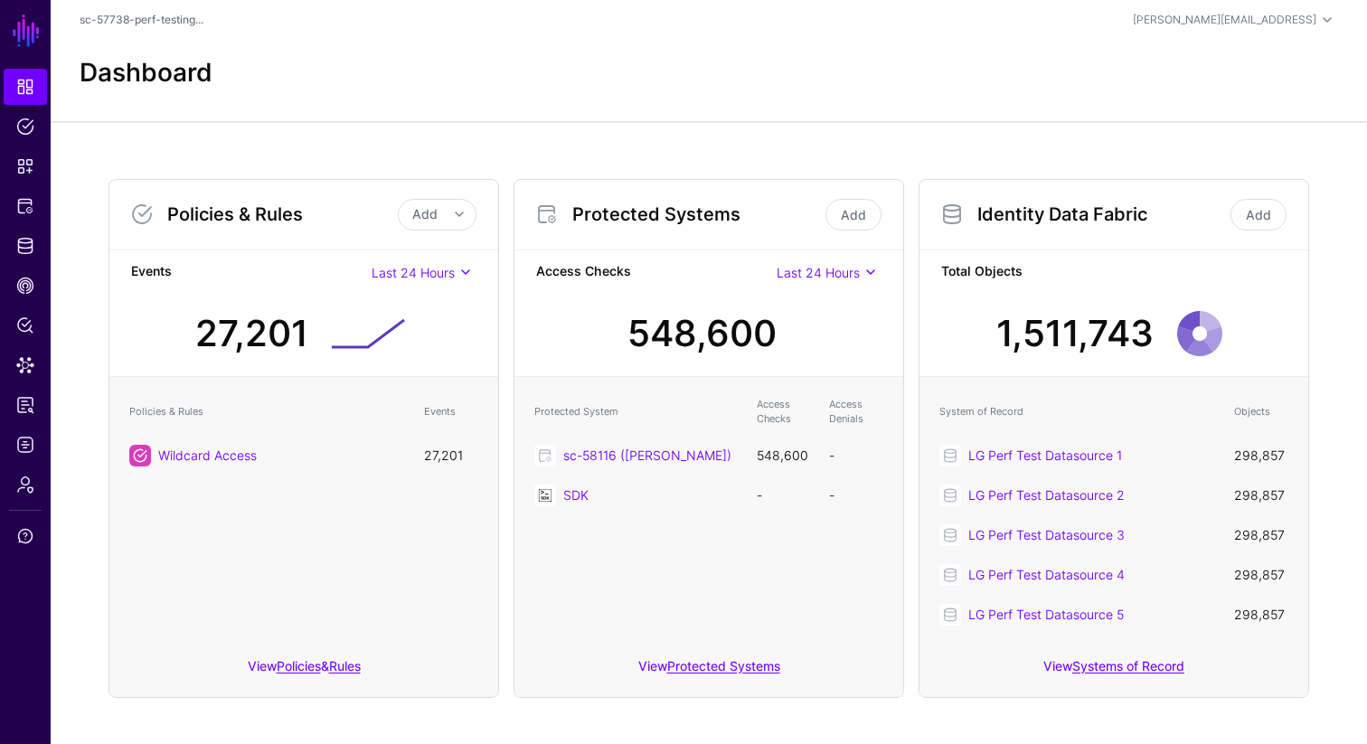
click at [374, 184] on div "Policies & Rules Add Add Policy Add Rule" at bounding box center [303, 215] width 389 height 70
click at [601, 455] on link "sc-58116 ([PERSON_NAME])" at bounding box center [647, 455] width 168 height 15
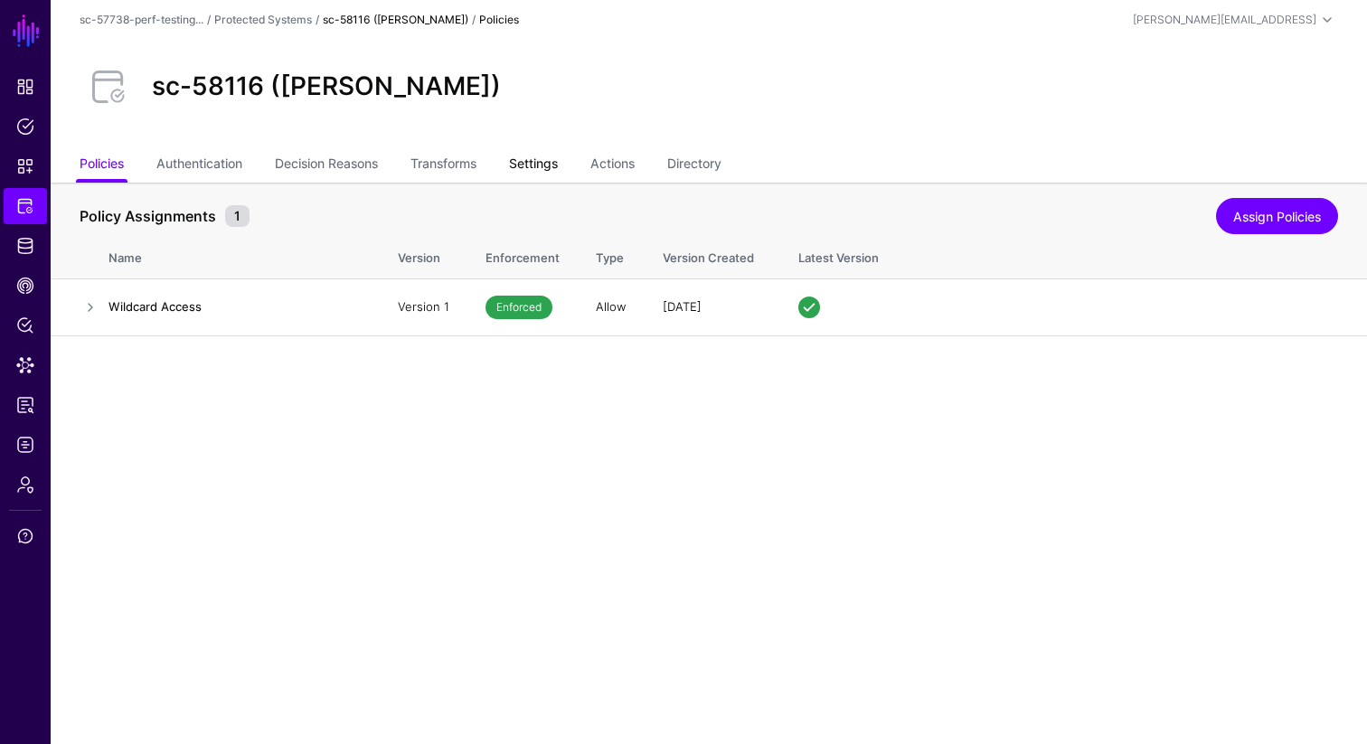
click at [553, 159] on link "Settings" at bounding box center [533, 165] width 49 height 34
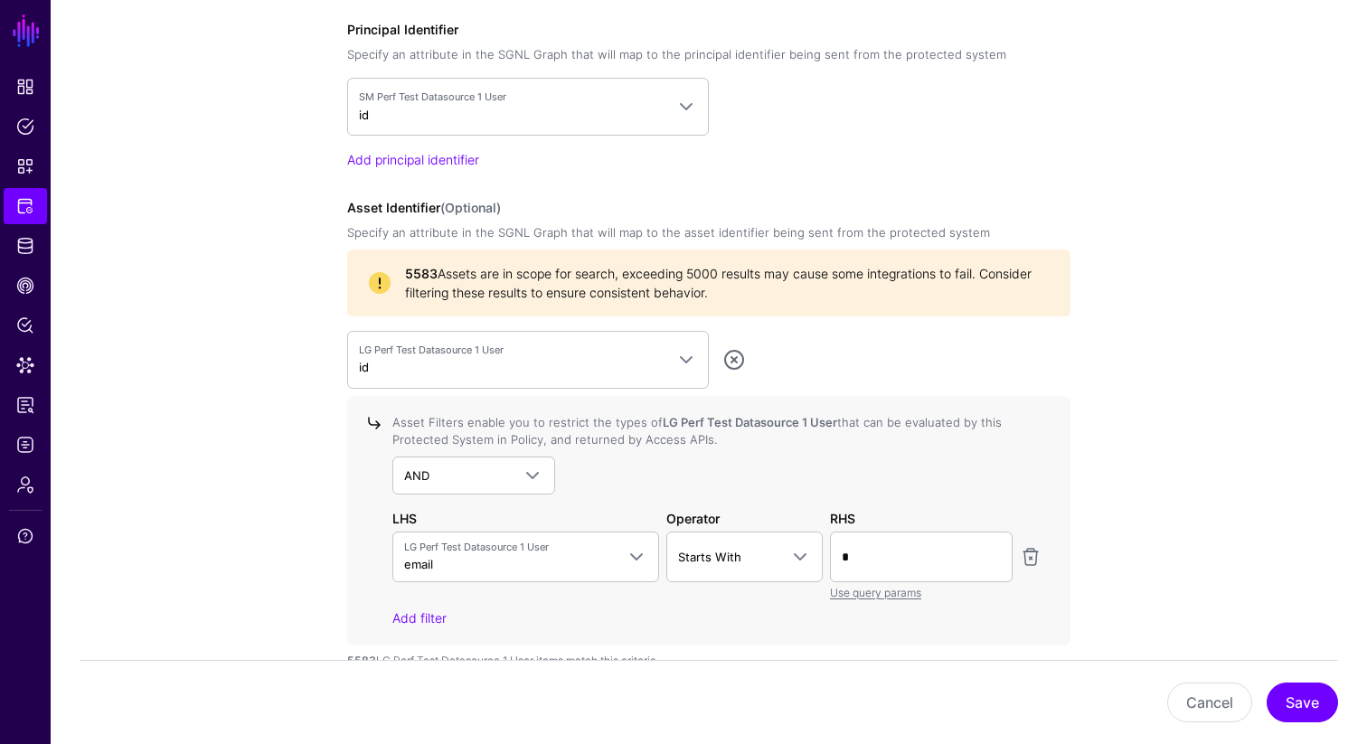
scroll to position [1460, 0]
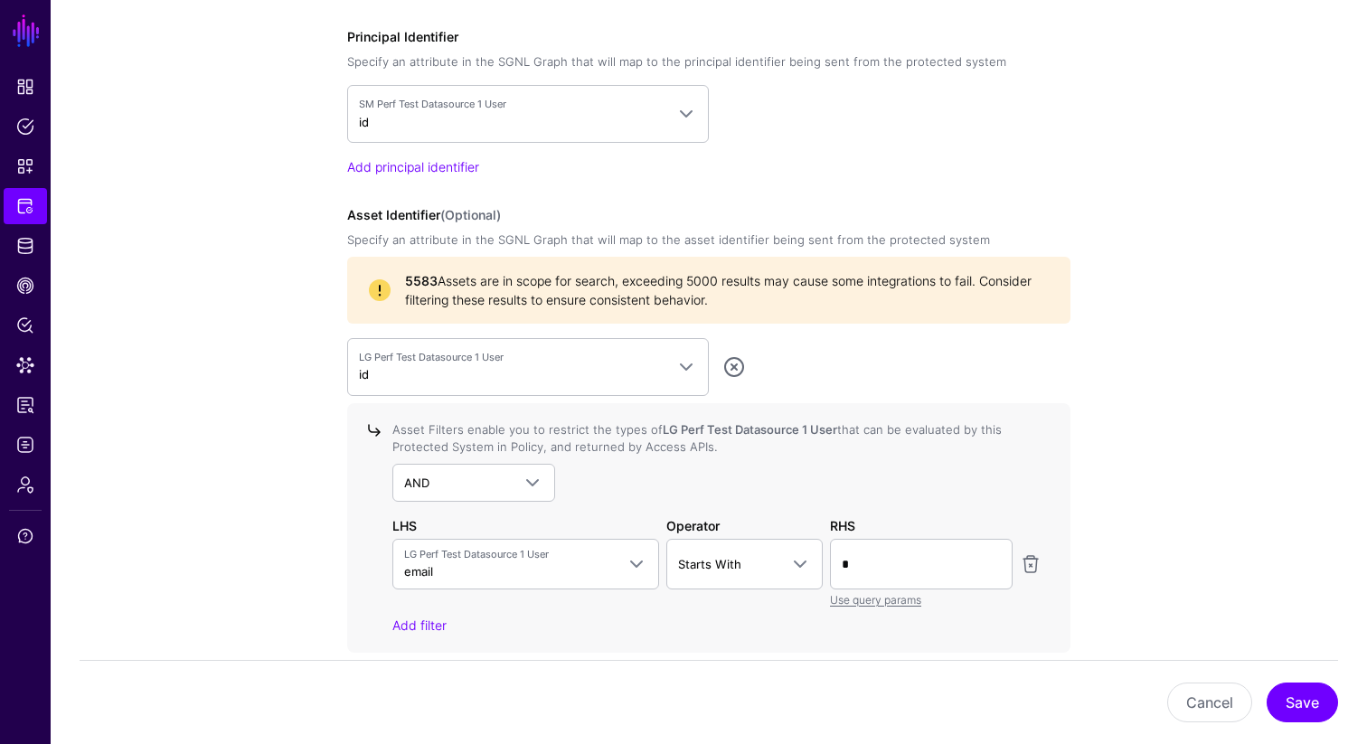
click at [421, 277] on strong "5583" at bounding box center [421, 280] width 33 height 15
copy strong "5583"
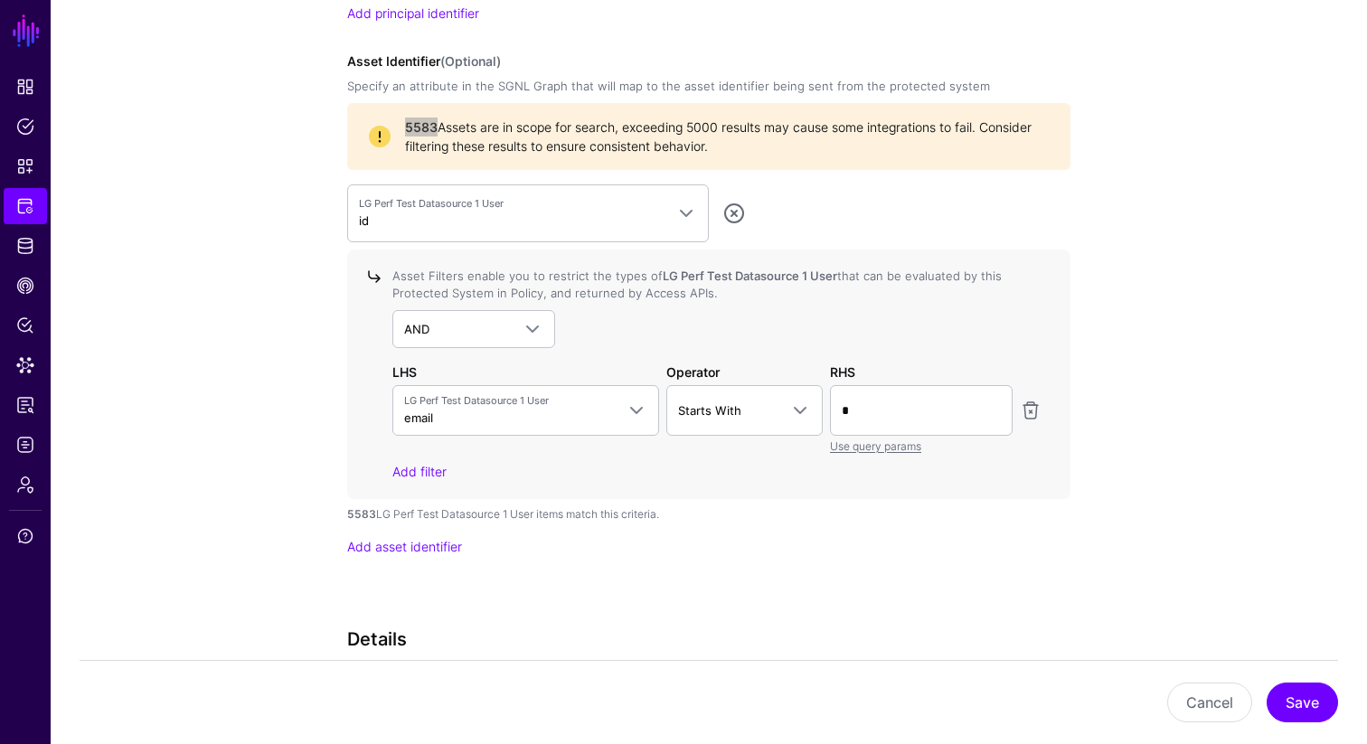
scroll to position [1609, 0]
